Goal: Check status

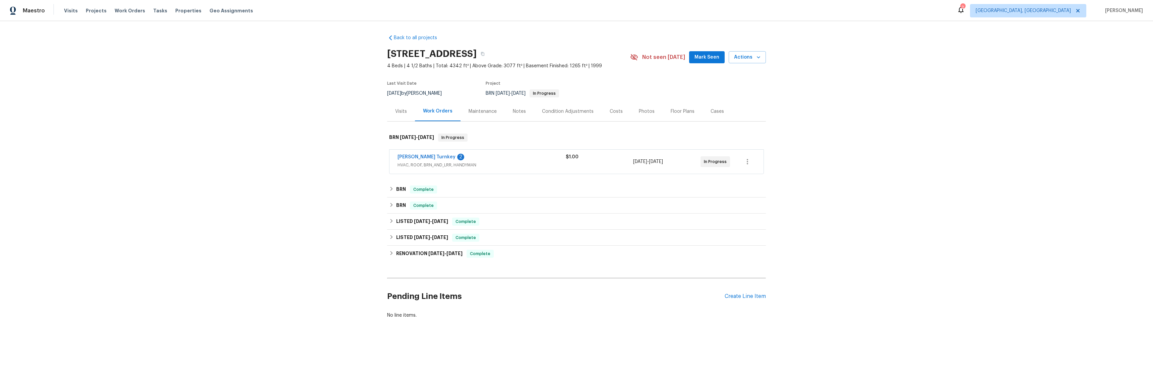
click at [407, 154] on span "Davis Turnkey" at bounding box center [426, 157] width 58 height 7
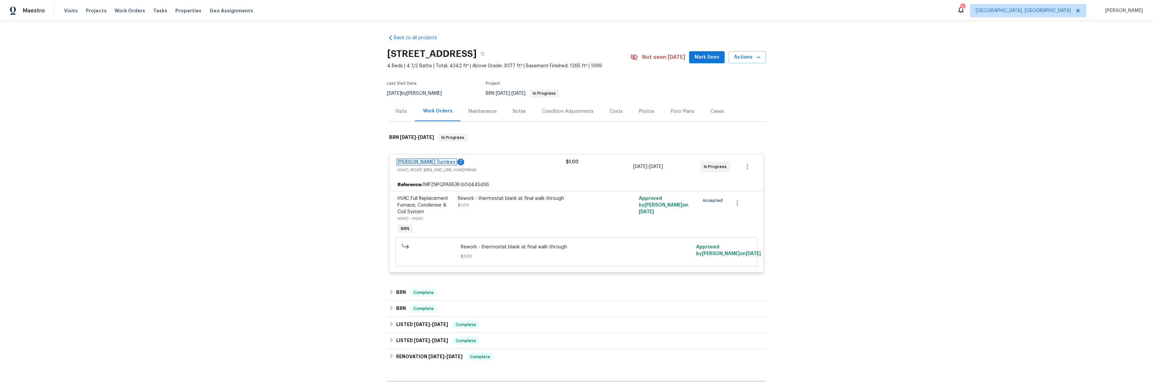
click at [406, 163] on link "Davis Turnkey" at bounding box center [426, 162] width 58 height 5
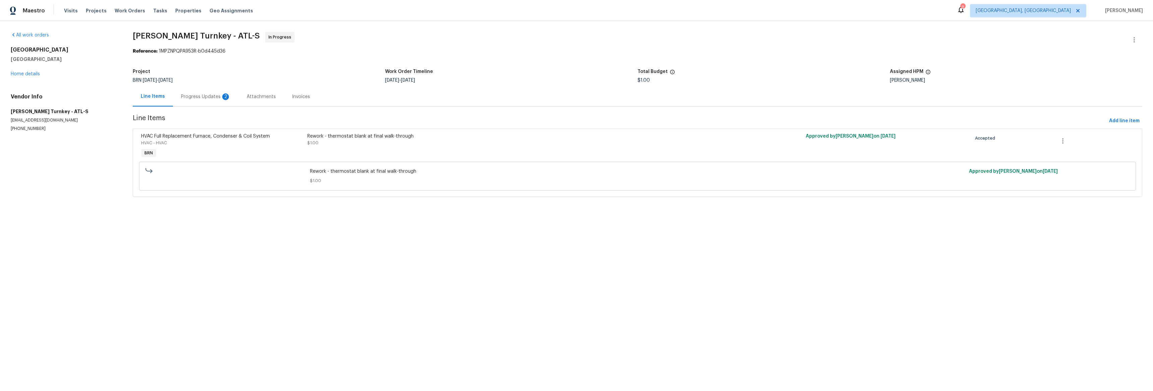
click at [207, 96] on div "Progress Updates 2" at bounding box center [206, 96] width 50 height 7
